Goal: Task Accomplishment & Management: Manage account settings

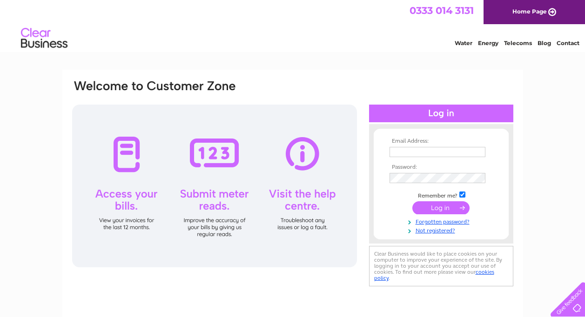
type input "[EMAIL_ADDRESS][DOMAIN_NAME]"
click at [424, 202] on input "submit" at bounding box center [440, 207] width 57 height 13
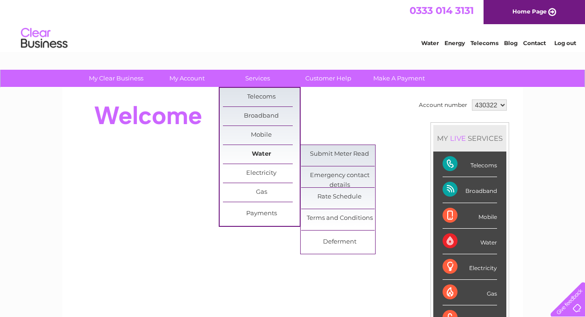
click at [270, 152] on link "Water" at bounding box center [261, 154] width 77 height 19
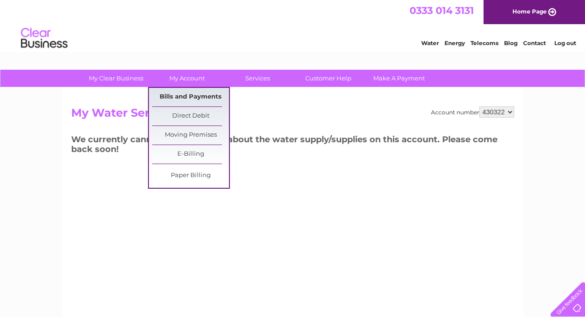
click at [191, 93] on link "Bills and Payments" at bounding box center [190, 97] width 77 height 19
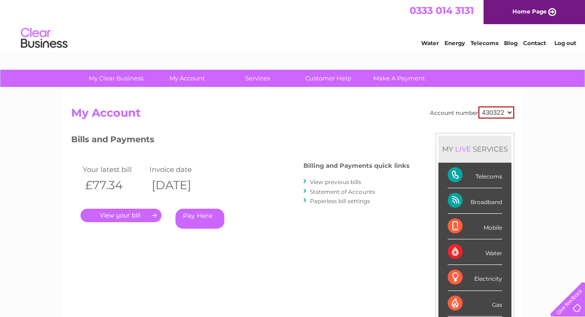
click at [133, 216] on link "." at bounding box center [120, 215] width 81 height 13
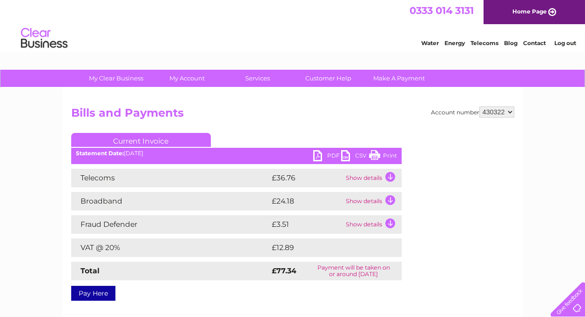
click at [317, 155] on link "PDF" at bounding box center [327, 156] width 28 height 13
click at [510, 111] on select "430322 437885 924536" at bounding box center [496, 112] width 35 height 11
select select "924536"
click at [479, 107] on select "430322 437885 924536" at bounding box center [496, 112] width 35 height 11
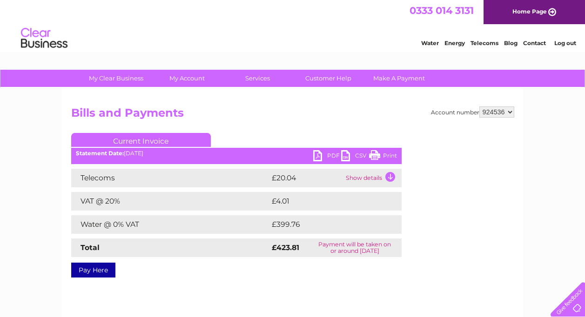
click at [319, 157] on link "PDF" at bounding box center [327, 156] width 28 height 13
click at [510, 112] on select "430322 437885 924536" at bounding box center [496, 112] width 35 height 11
select select "437885"
click at [479, 107] on select "430322 437885 924536" at bounding box center [496, 112] width 35 height 11
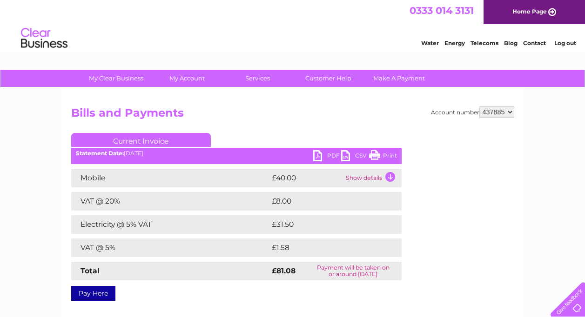
click at [319, 158] on link "PDF" at bounding box center [327, 156] width 28 height 13
click at [316, 152] on link "PDF" at bounding box center [327, 156] width 28 height 13
